Goal: Check status: Check status

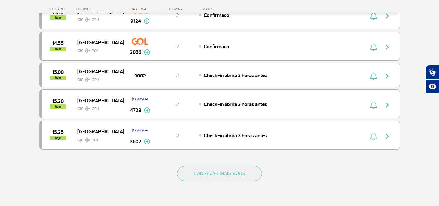
scroll to position [585, 0]
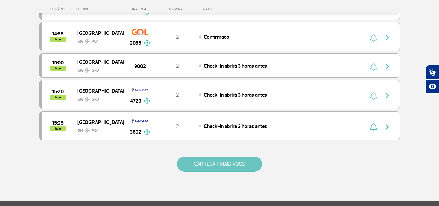
click at [224, 166] on button "CARREGAR MAIS VOOS" at bounding box center [219, 163] width 85 height 15
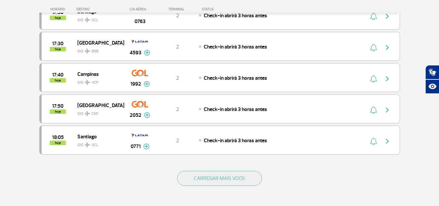
scroll to position [1235, 0]
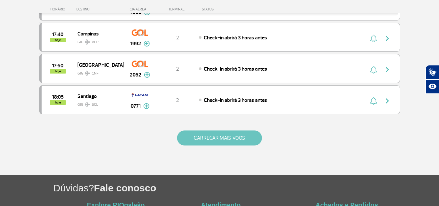
click at [236, 145] on button "CARREGAR MAIS VOOS" at bounding box center [219, 137] width 85 height 15
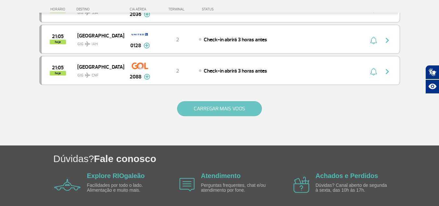
scroll to position [1913, 0]
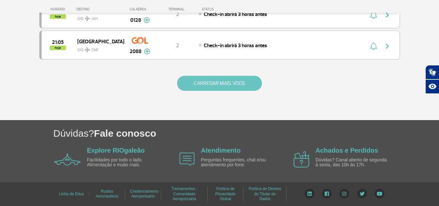
click at [214, 76] on button "CARREGAR MAIS VOOS" at bounding box center [219, 83] width 85 height 15
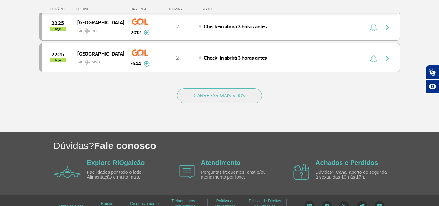
scroll to position [2537, 0]
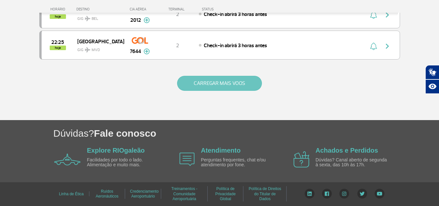
click at [224, 84] on button "CARREGAR MAIS VOOS" at bounding box center [219, 83] width 85 height 15
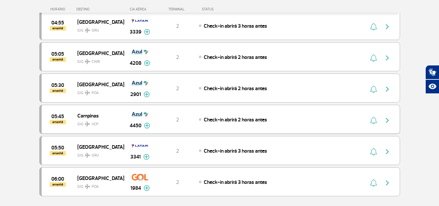
scroll to position [3057, 0]
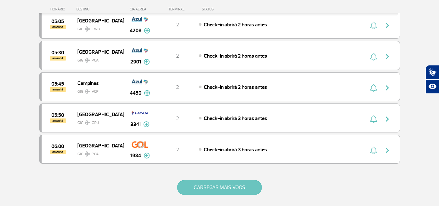
click at [227, 186] on button "CARREGAR MAIS VOOS" at bounding box center [219, 187] width 85 height 15
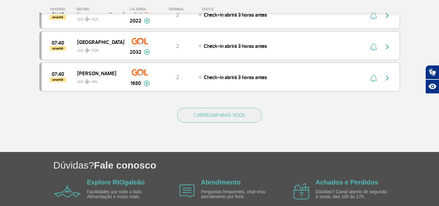
scroll to position [3772, 0]
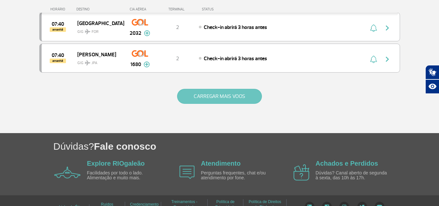
click at [217, 94] on button "CARREGAR MAIS VOOS" at bounding box center [219, 96] width 85 height 15
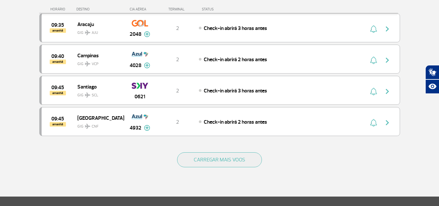
scroll to position [4357, 0]
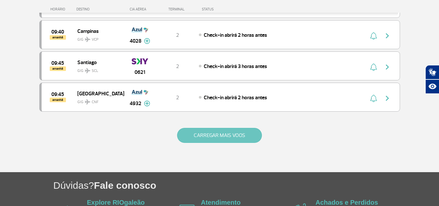
click at [214, 133] on button "CARREGAR MAIS VOOS" at bounding box center [219, 135] width 85 height 15
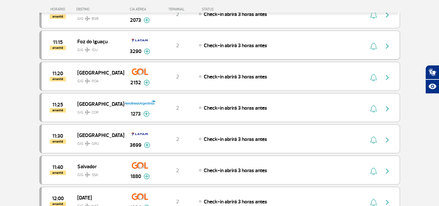
scroll to position [4909, 0]
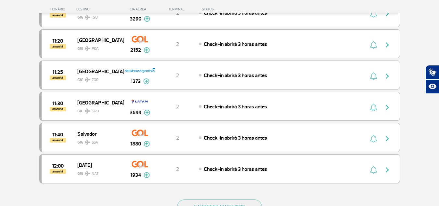
click at [387, 170] on img "button" at bounding box center [387, 170] width 8 height 8
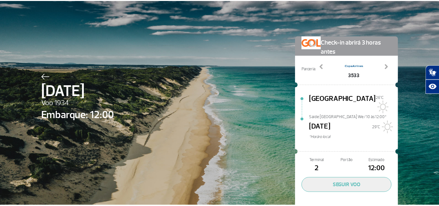
scroll to position [21, 0]
